Goal: Information Seeking & Learning: Learn about a topic

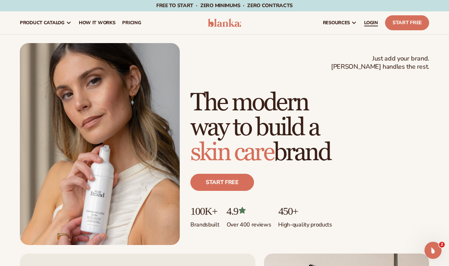
click at [372, 25] on span "LOGIN" at bounding box center [371, 23] width 14 height 6
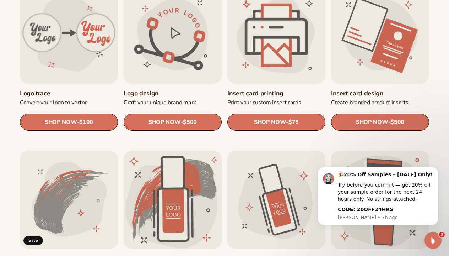
scroll to position [262, 0]
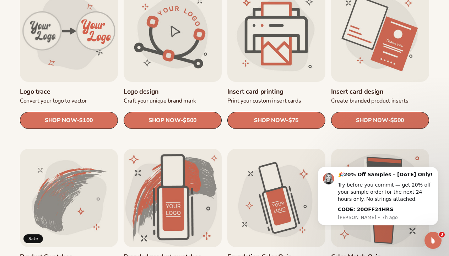
click at [280, 87] on link "Insert card printing" at bounding box center [277, 91] width 98 height 8
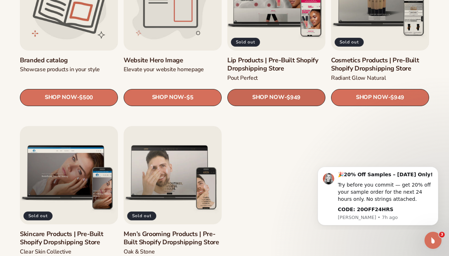
scroll to position [789, 0]
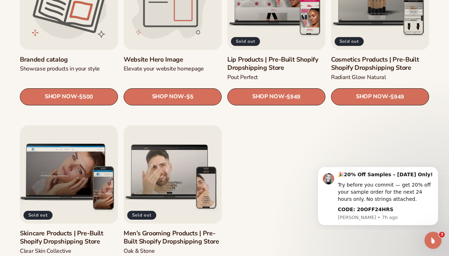
click at [65, 229] on link "Skincare Products | Pre-Built Shopify Dropshipping Store" at bounding box center [69, 237] width 98 height 17
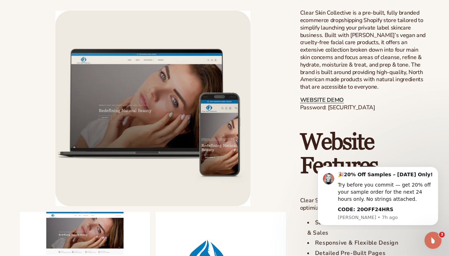
scroll to position [430, 0]
click at [341, 96] on link "WEBSITE DEMO" at bounding box center [322, 100] width 44 height 8
click at [344, 106] on p "WEBSITE DEMO Password: blanka-skin" at bounding box center [364, 103] width 129 height 15
drag, startPoint x: 356, startPoint y: 103, endPoint x: 338, endPoint y: 106, distance: 17.6
click at [328, 103] on p "WEBSITE DEMO Password: blanka-skin" at bounding box center [364, 103] width 129 height 15
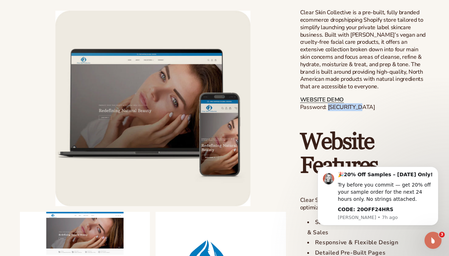
copy p "blanka-skin"
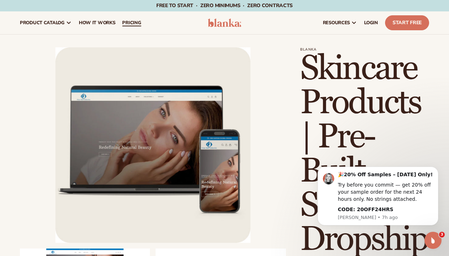
scroll to position [0, 0]
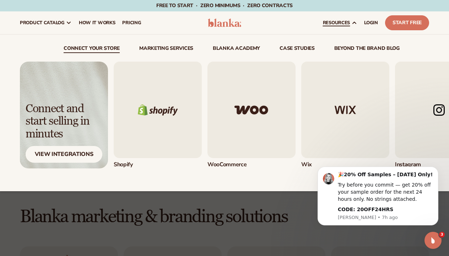
click at [351, 20] on link "resources" at bounding box center [340, 22] width 41 height 23
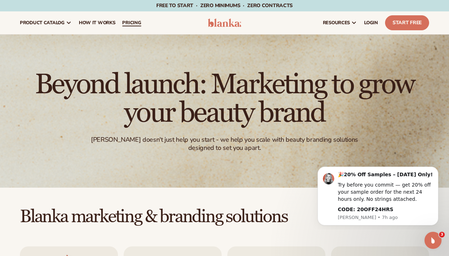
click at [132, 24] on span "pricing" at bounding box center [131, 23] width 19 height 6
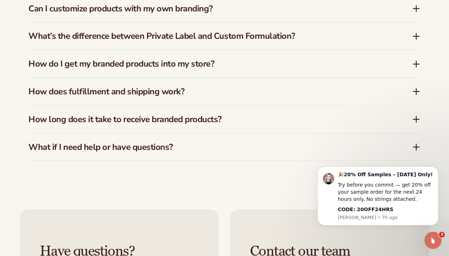
scroll to position [1105, 0]
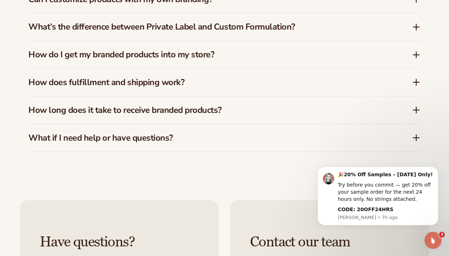
click at [417, 51] on icon at bounding box center [416, 54] width 9 height 9
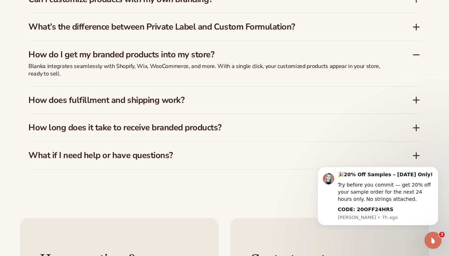
click at [417, 100] on icon at bounding box center [417, 100] width 6 height 0
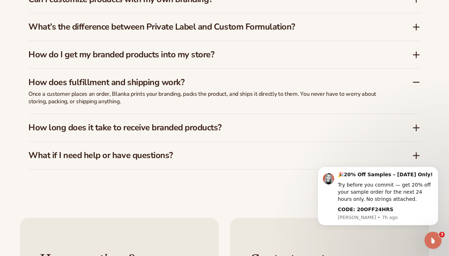
click at [417, 125] on icon at bounding box center [417, 128] width 0 height 6
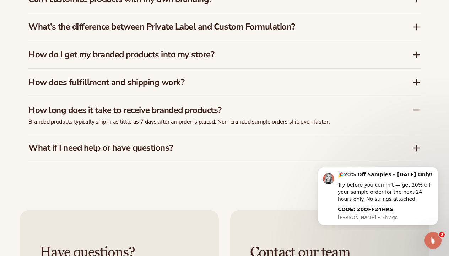
click at [415, 146] on icon at bounding box center [416, 148] width 9 height 9
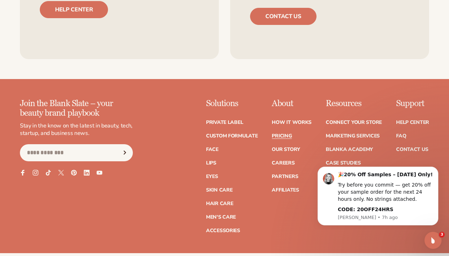
scroll to position [1411, 0]
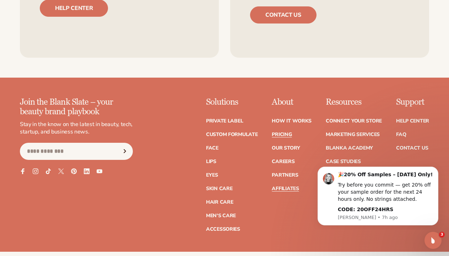
click at [290, 186] on link "Affiliates" at bounding box center [285, 188] width 27 height 5
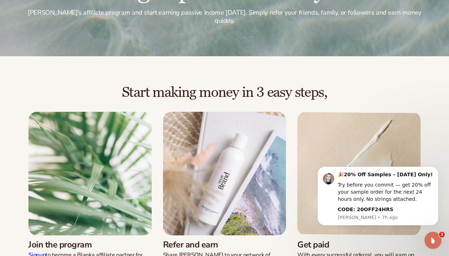
scroll to position [89, 0]
